Goal: Task Accomplishment & Management: Manage account settings

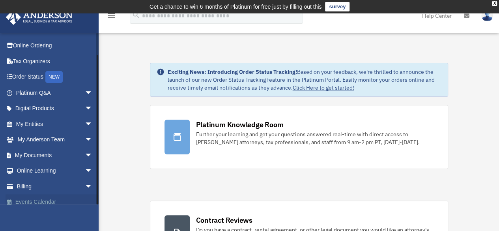
scroll to position [19, 0]
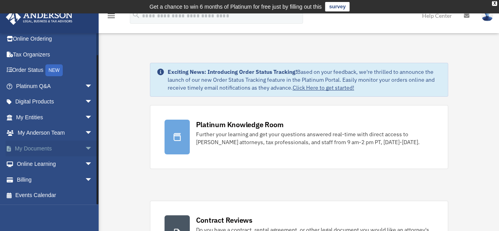
click at [47, 146] on link "My Documents arrow_drop_down" at bounding box center [55, 148] width 99 height 16
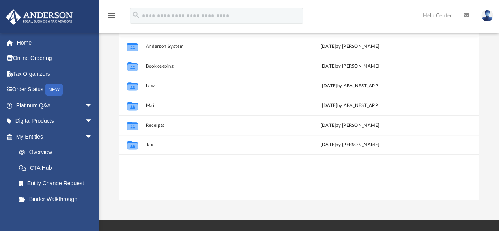
scroll to position [118, 0]
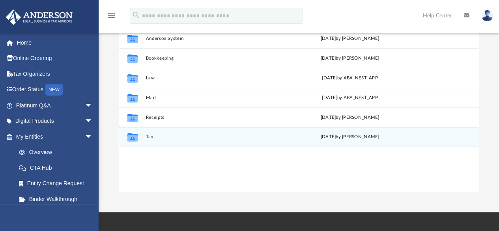
click at [146, 139] on div "Collaborated Folder Tax [DATE] by [PERSON_NAME]" at bounding box center [299, 137] width 360 height 20
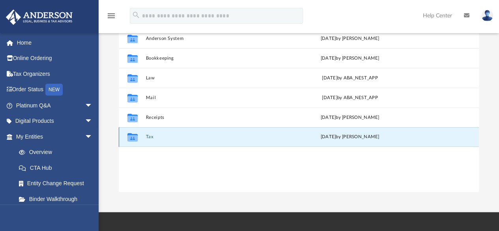
click at [150, 137] on button "Tax" at bounding box center [213, 137] width 134 height 5
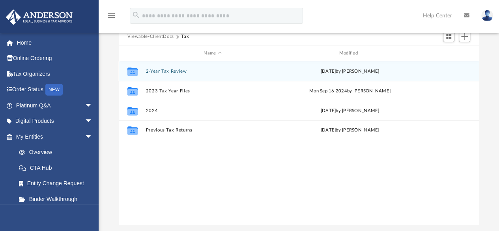
scroll to position [39, 0]
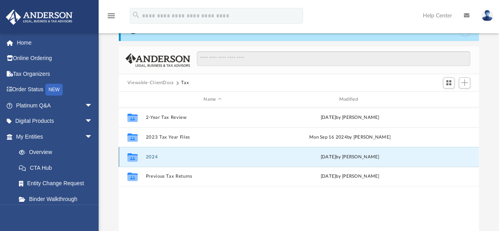
click at [154, 155] on button "2024" at bounding box center [213, 156] width 134 height 5
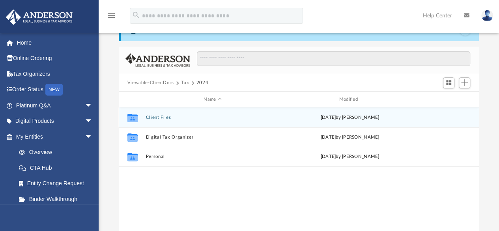
click at [163, 117] on button "Client Files" at bounding box center [213, 117] width 134 height 5
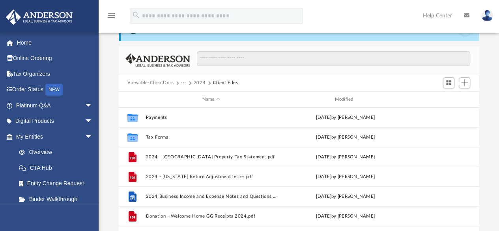
scroll to position [0, 0]
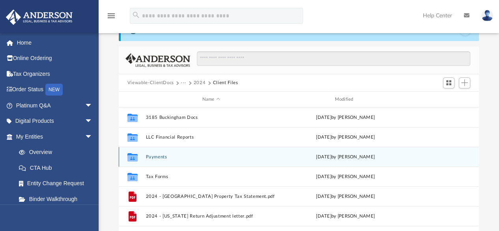
click at [156, 155] on button "Payments" at bounding box center [211, 156] width 131 height 5
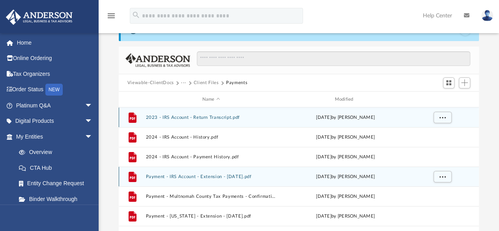
scroll to position [13, 0]
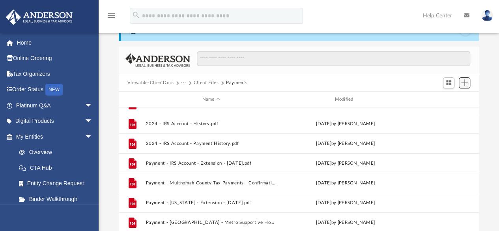
click at [464, 84] on span "Add" at bounding box center [464, 82] width 7 height 7
click at [446, 100] on li "Upload" at bounding box center [453, 98] width 25 height 8
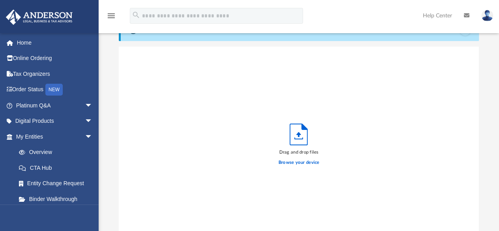
scroll to position [194, 354]
click at [304, 139] on icon "Upload" at bounding box center [298, 134] width 17 height 21
click at [300, 164] on label "Browse your device" at bounding box center [299, 162] width 41 height 7
click at [0, 0] on input "Browse your device" at bounding box center [0, 0] width 0 height 0
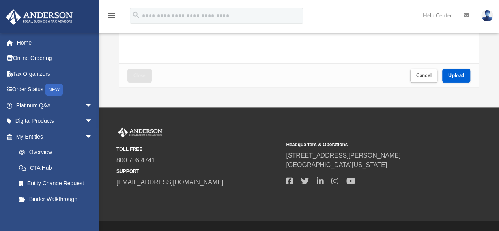
scroll to position [240, 0]
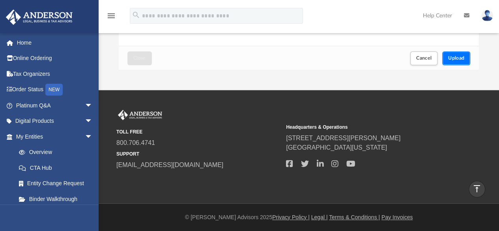
click at [459, 56] on span "Upload" at bounding box center [456, 58] width 17 height 5
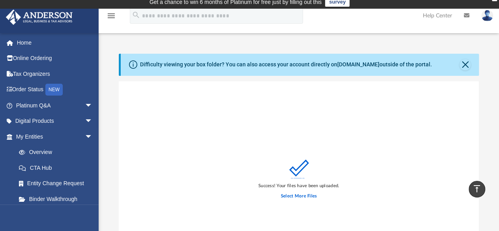
scroll to position [4, 0]
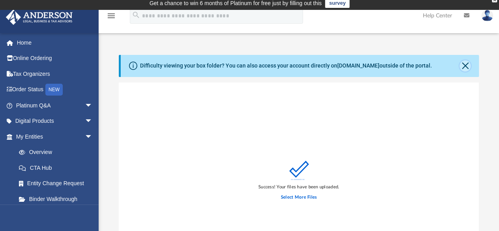
click at [463, 66] on button "Close" at bounding box center [465, 65] width 11 height 11
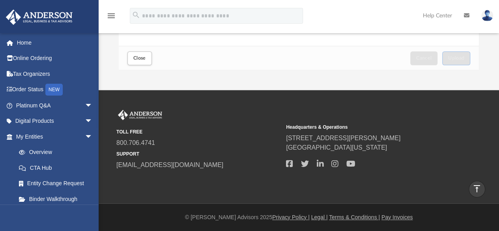
scroll to position [0, 0]
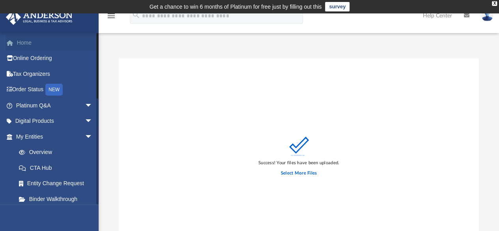
click at [21, 43] on link "Home" at bounding box center [55, 43] width 99 height 16
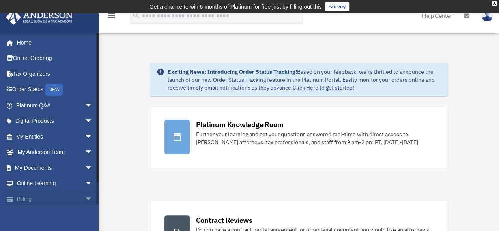
click at [25, 199] on link "Billing arrow_drop_down" at bounding box center [55, 199] width 99 height 16
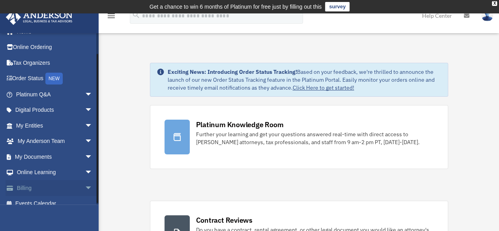
scroll to position [19, 0]
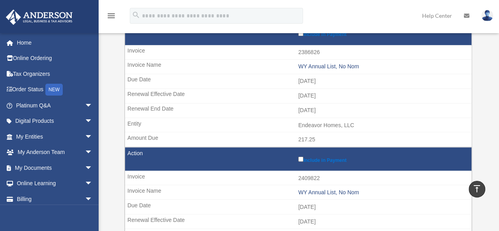
scroll to position [631, 0]
